Goal: Information Seeking & Learning: Learn about a topic

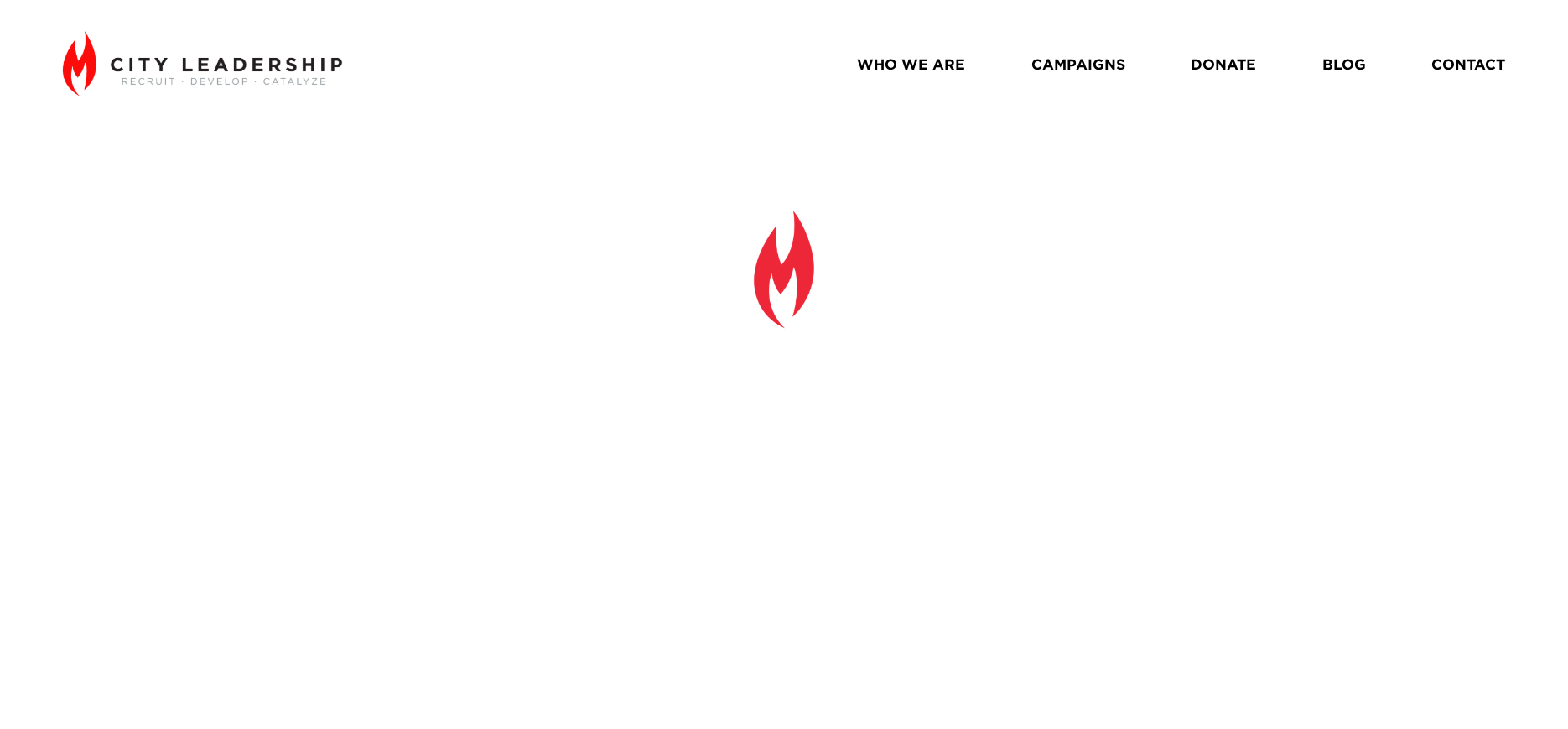
click at [1347, 67] on link "BLOG" at bounding box center [1344, 65] width 44 height 29
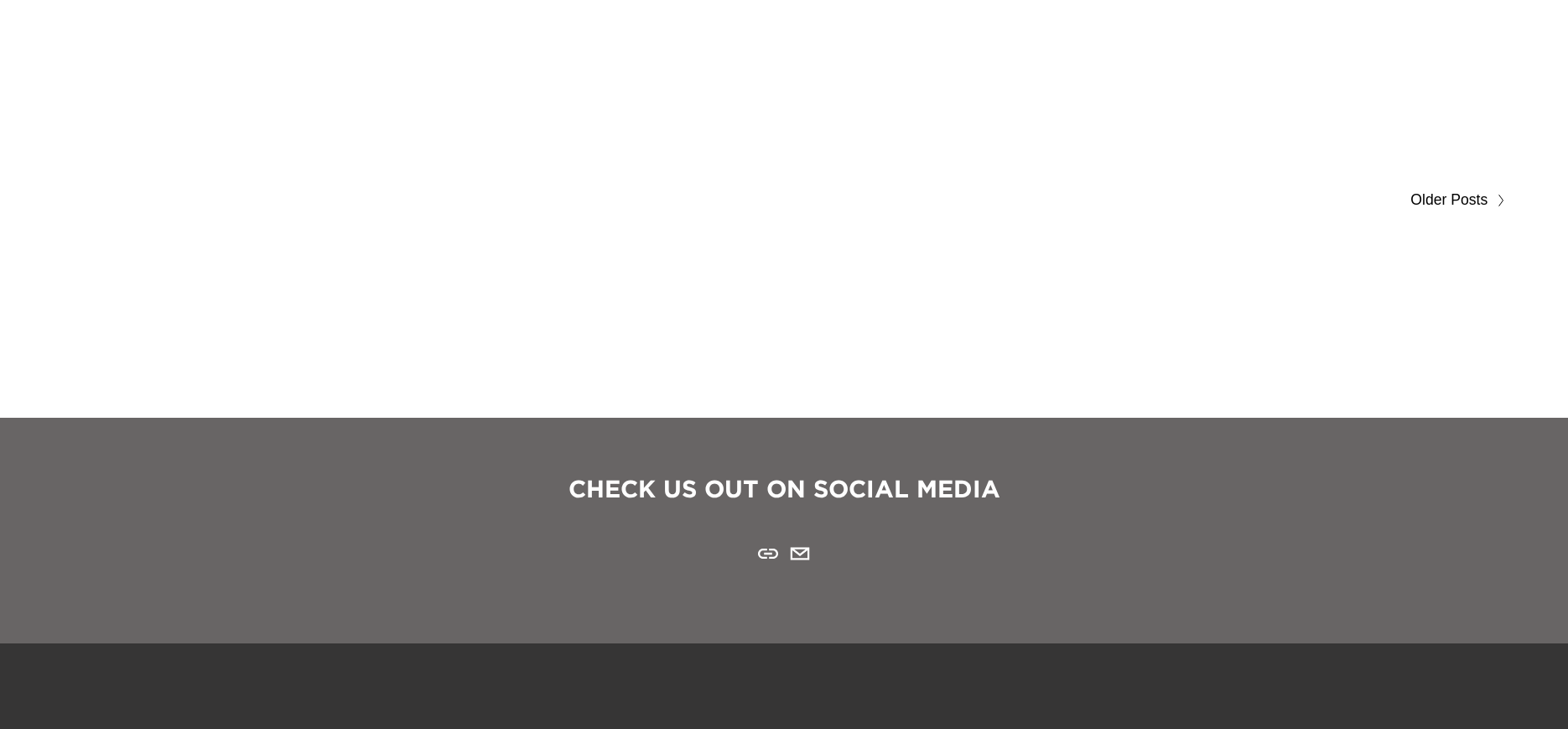
scroll to position [12138, 0]
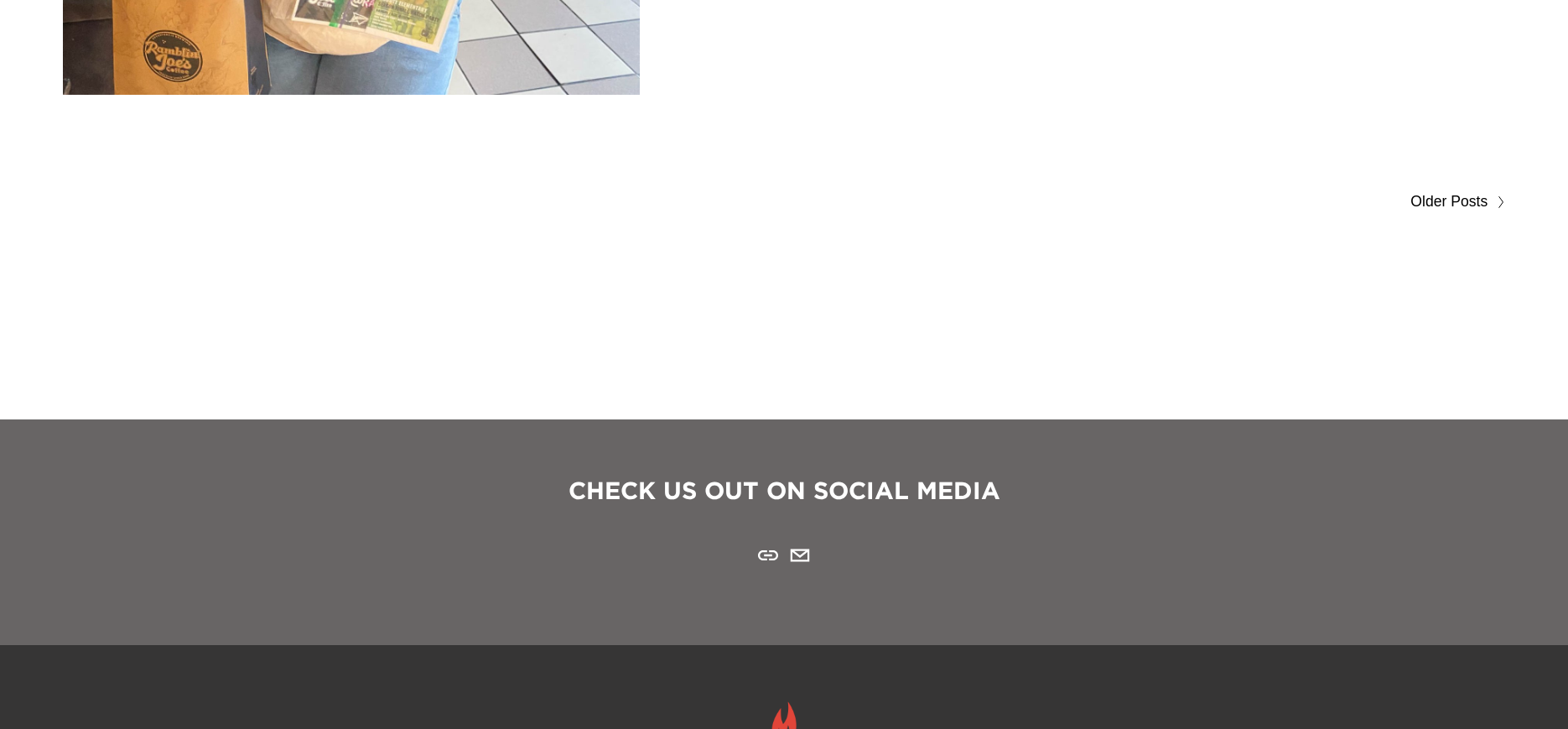
click at [1428, 196] on span "Older Posts" at bounding box center [1449, 202] width 77 height 26
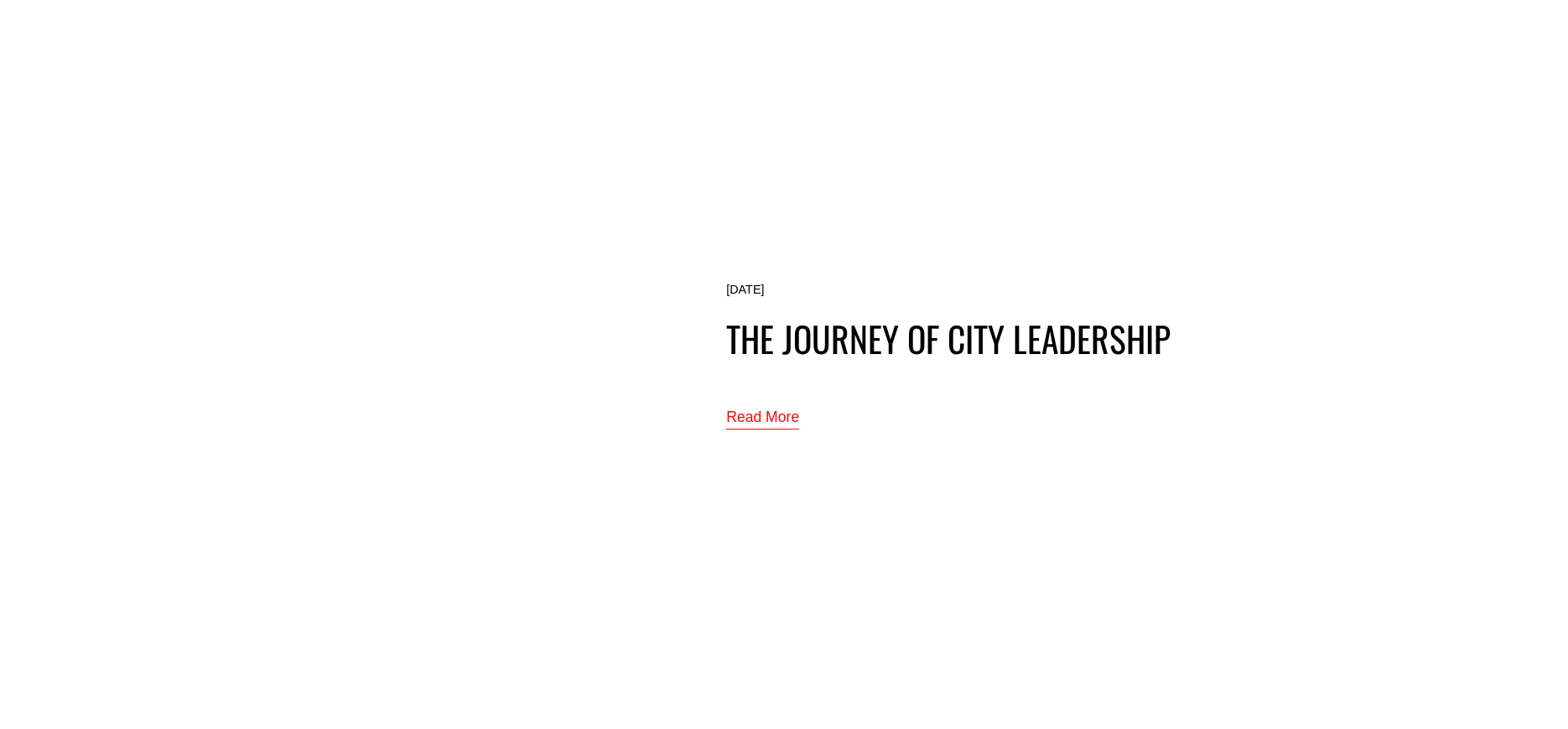
scroll to position [11589, 0]
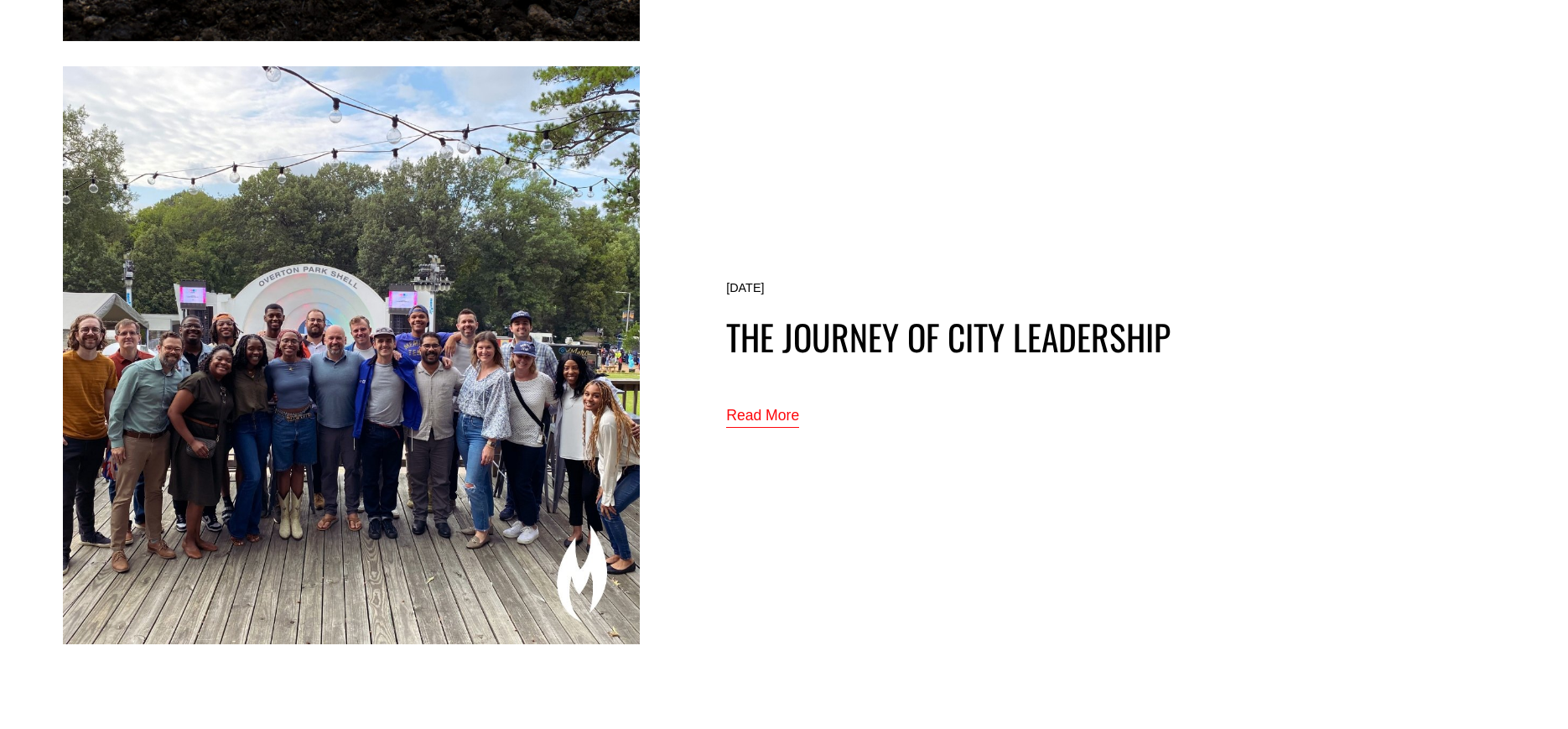
click at [752, 416] on link "Read More" at bounding box center [762, 416] width 72 height 27
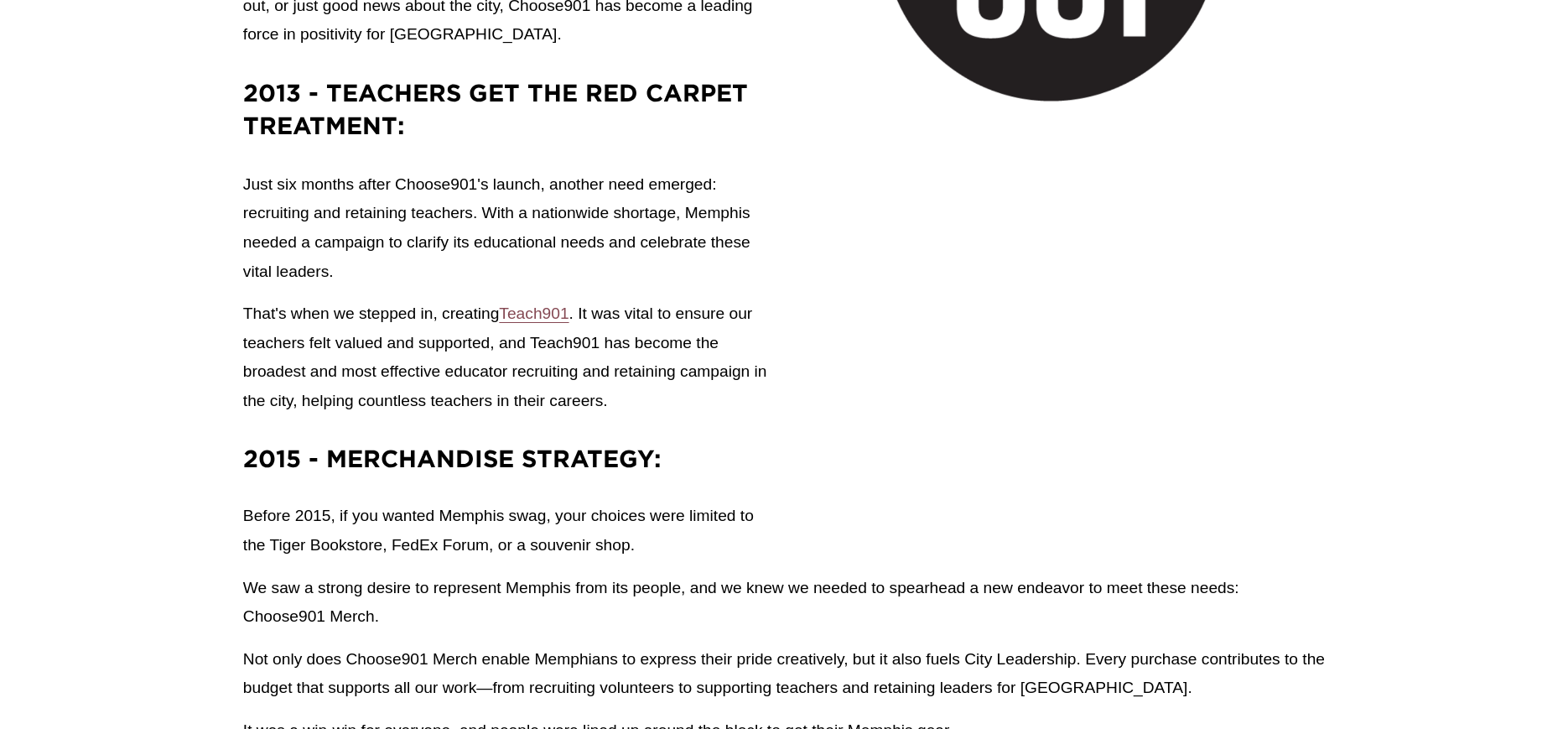
scroll to position [1815, 0]
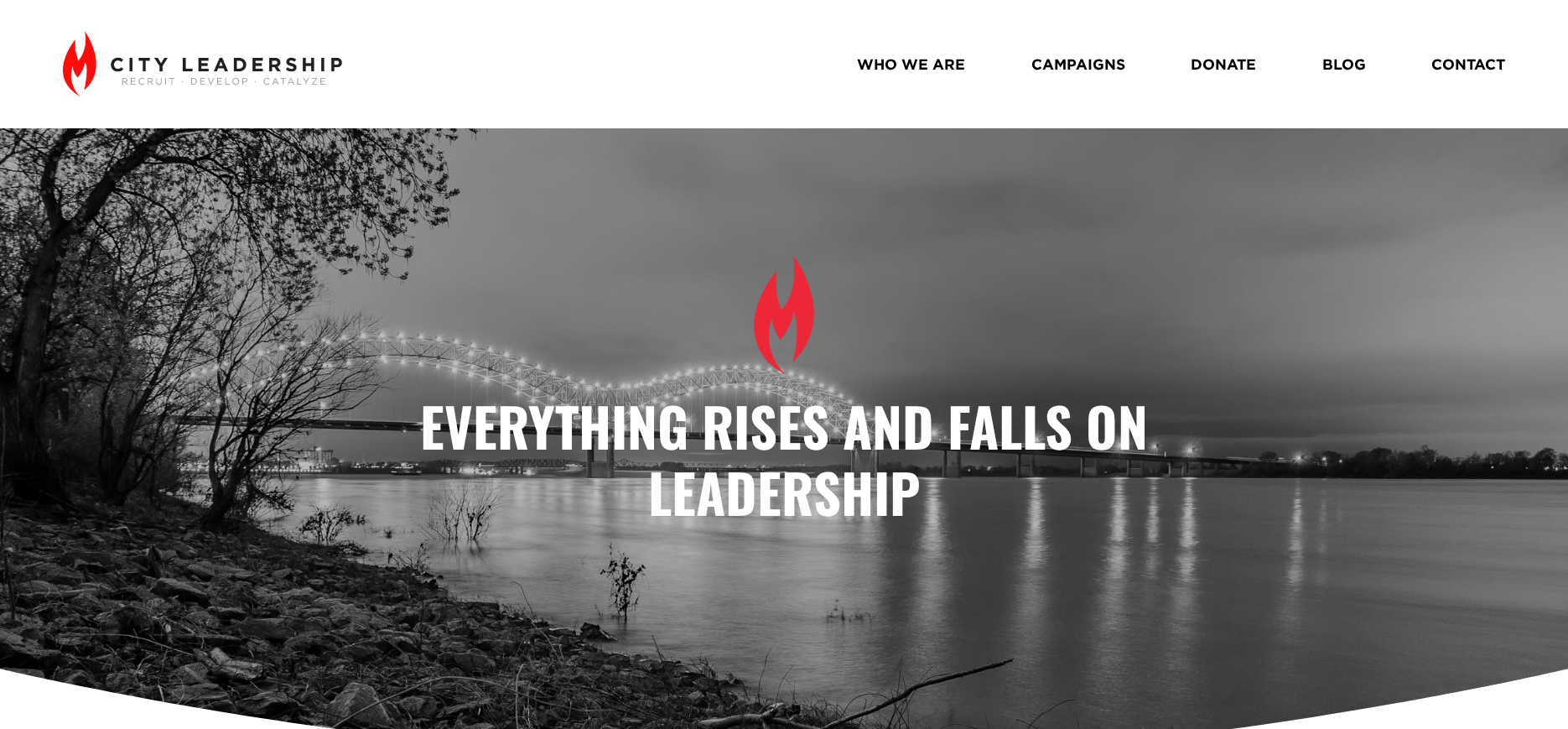
click at [1332, 60] on link "BLOG" at bounding box center [1344, 65] width 44 height 29
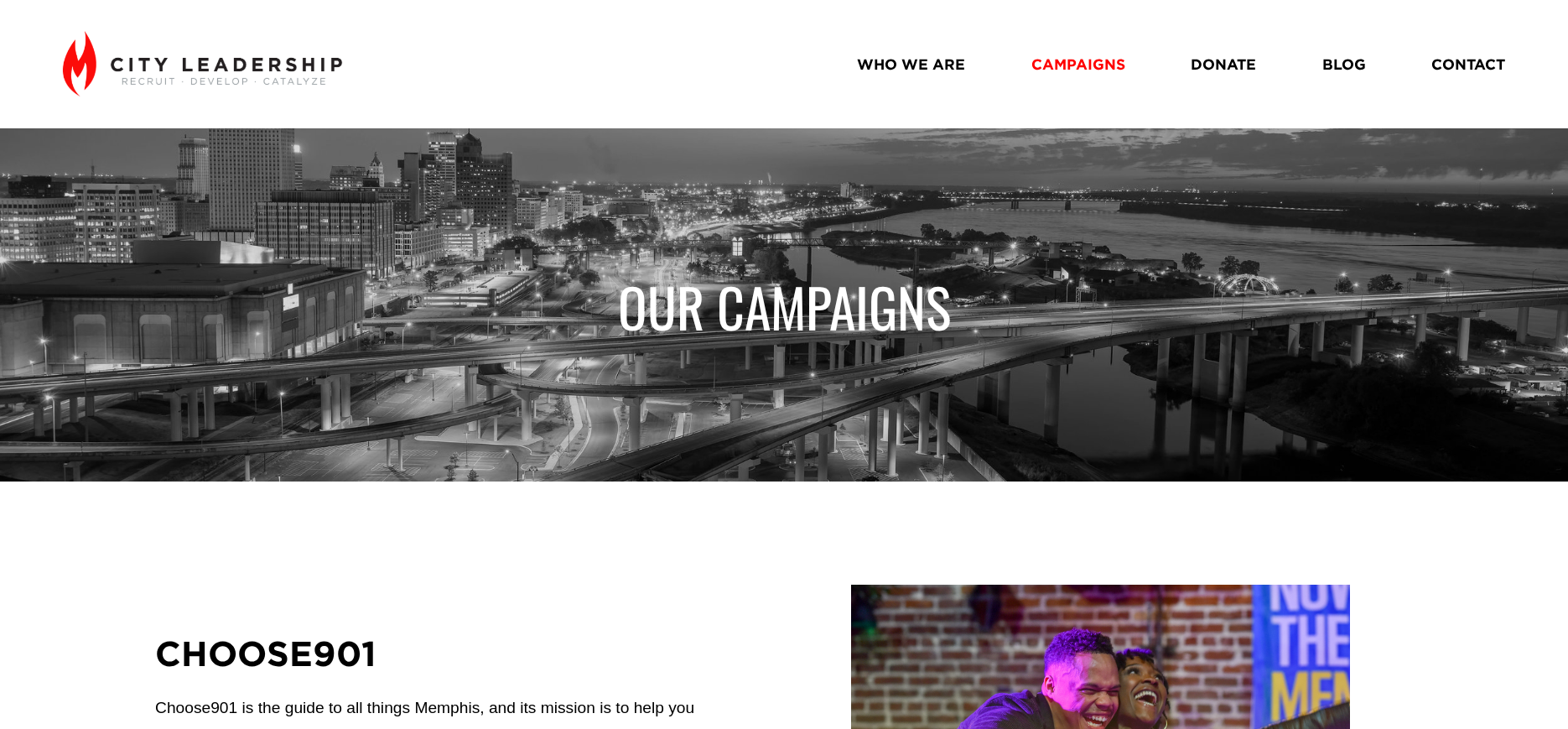
scroll to position [364, 0]
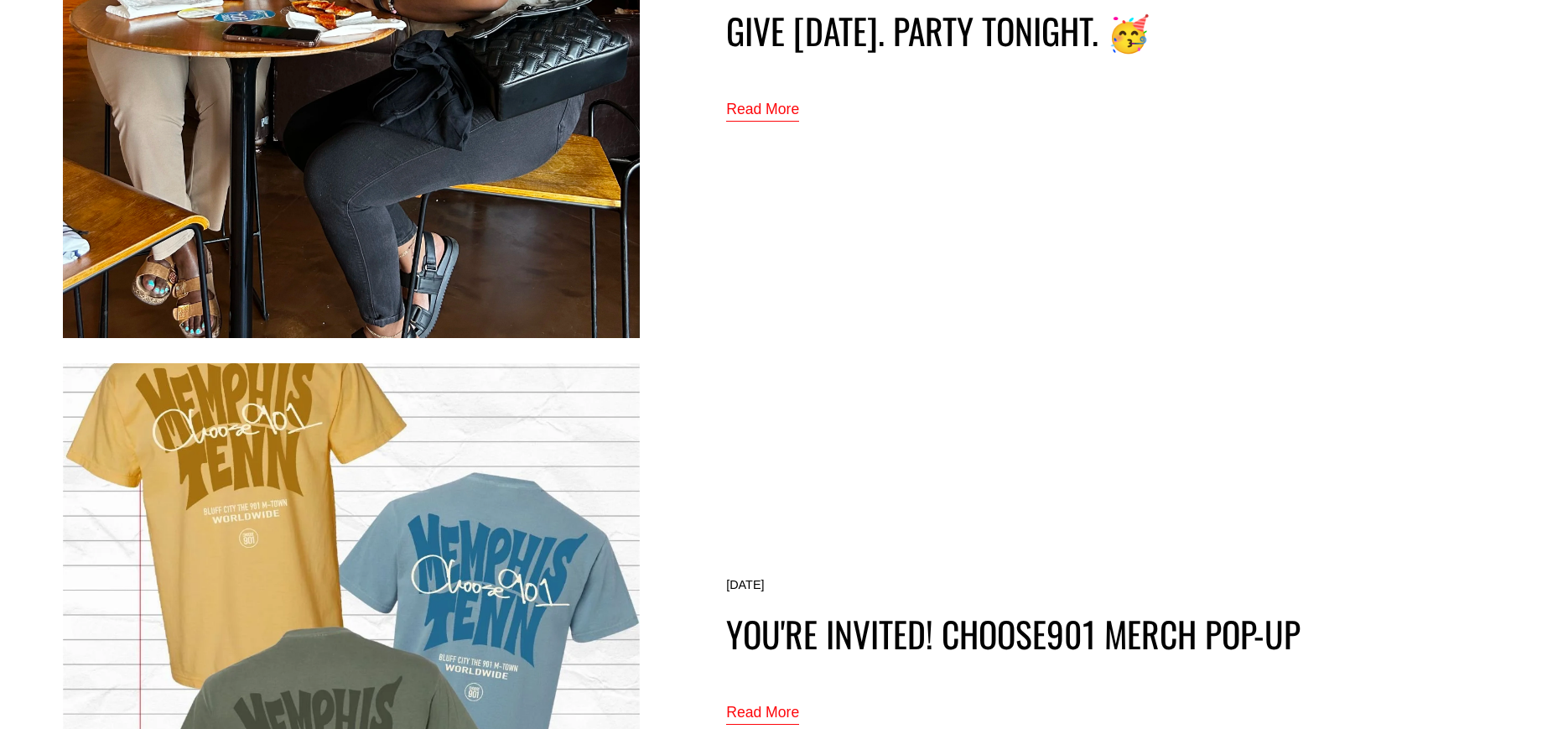
scroll to position [1388, 0]
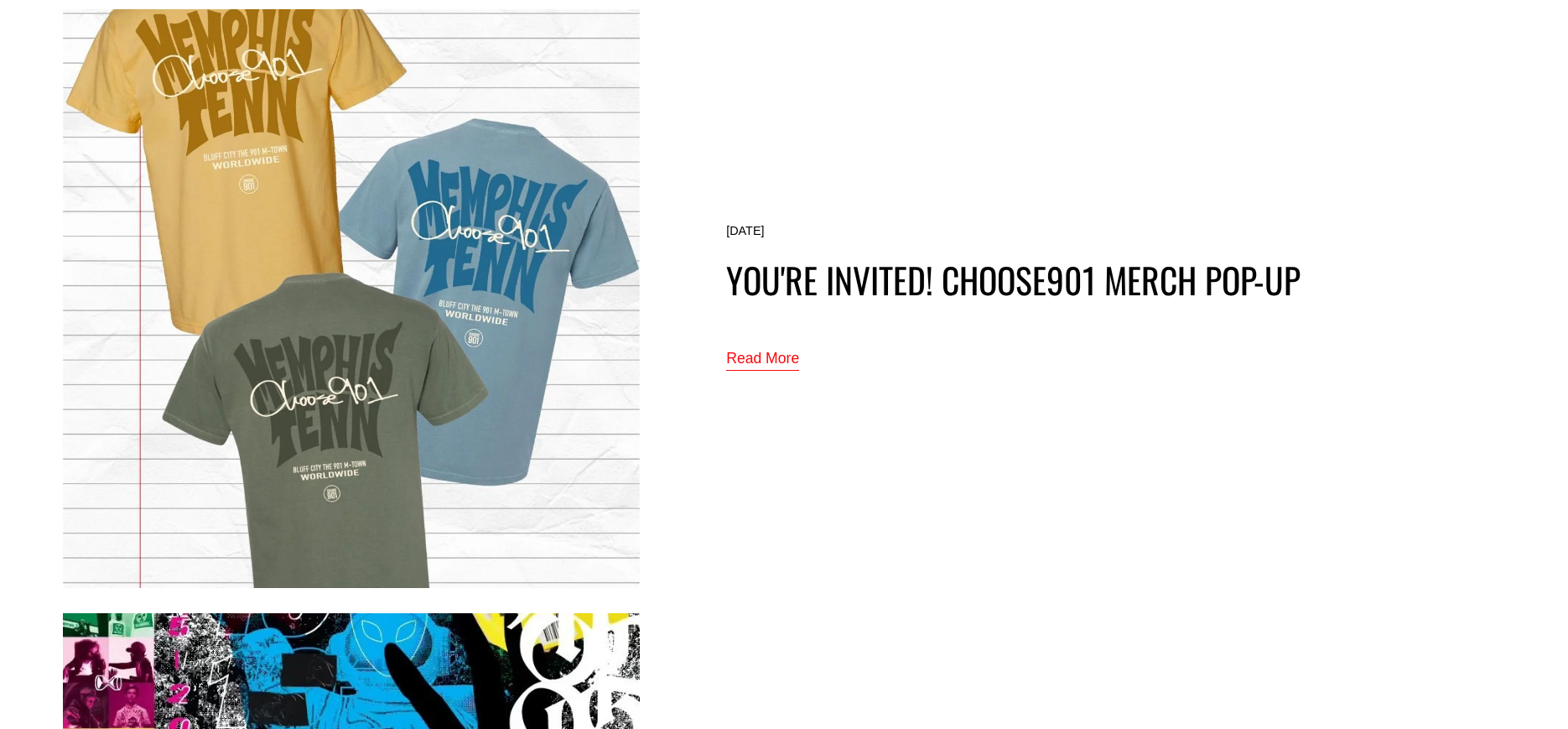
click at [773, 360] on link "Read More" at bounding box center [762, 360] width 72 height 27
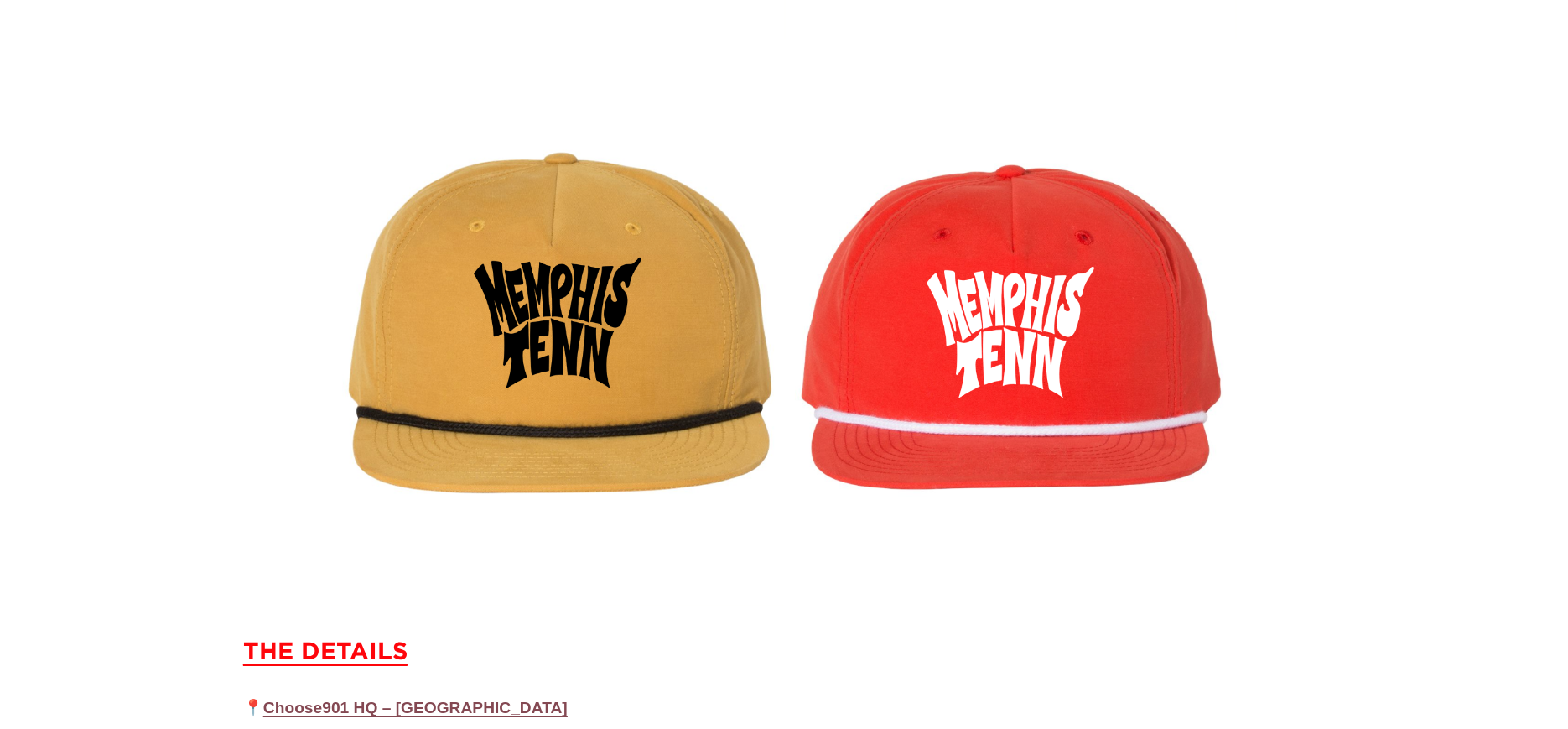
scroll to position [6796, 0]
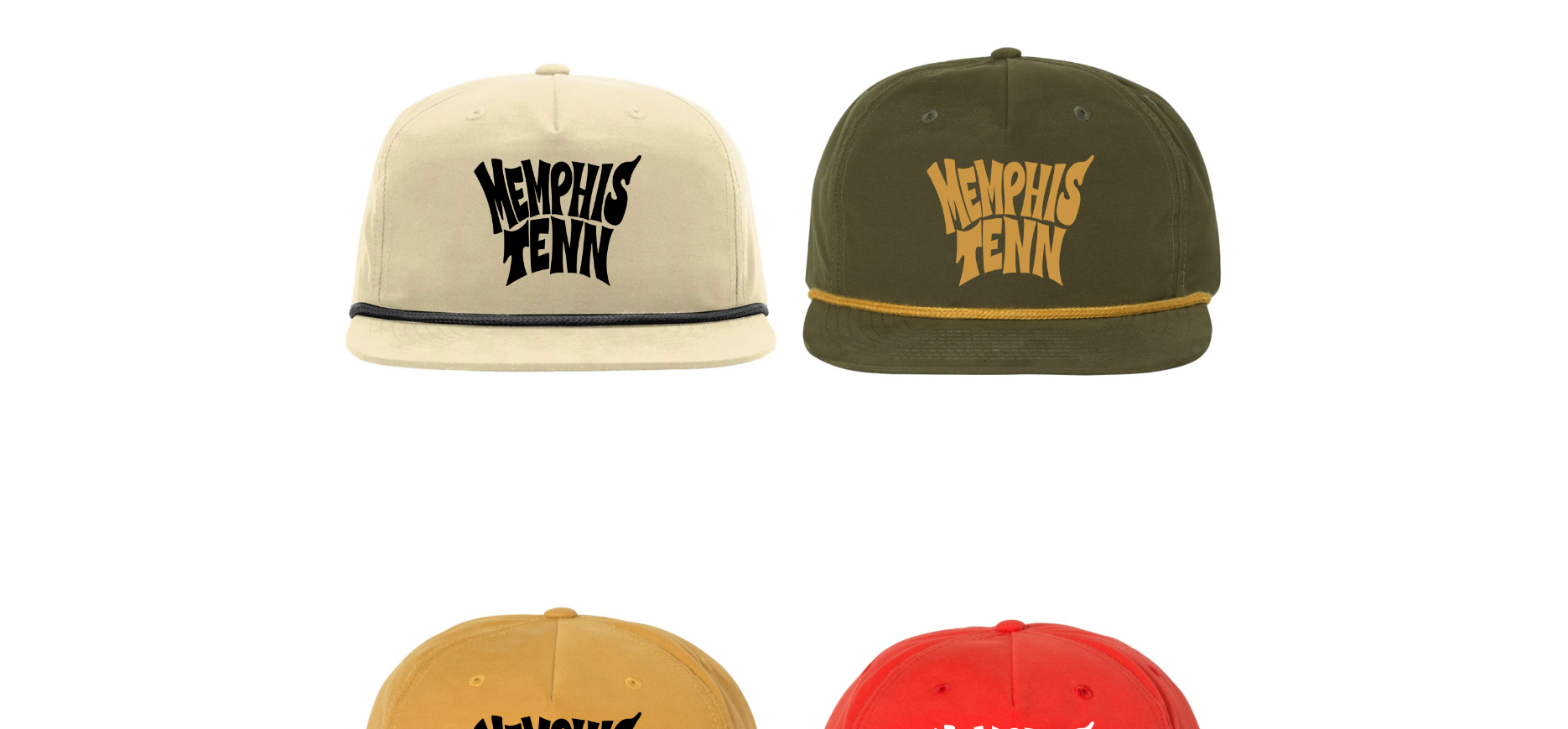
drag, startPoint x: 429, startPoint y: 442, endPoint x: 487, endPoint y: 3, distance: 442.8
